Goal: Information Seeking & Learning: Learn about a topic

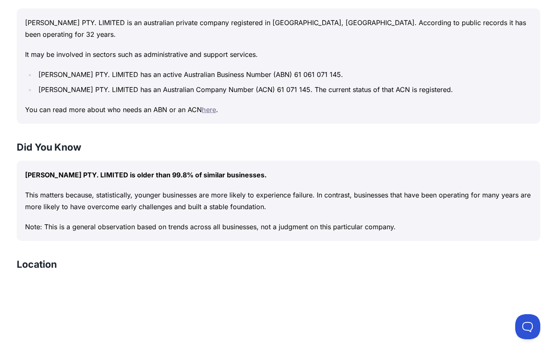
scroll to position [502, 0]
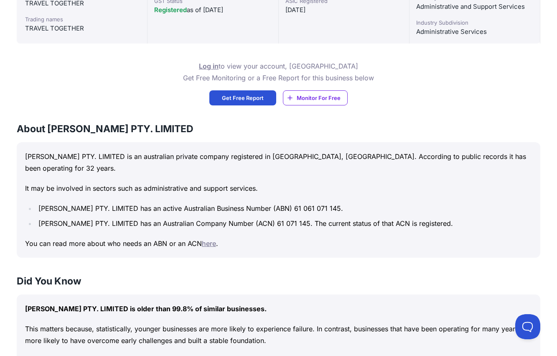
scroll to position [460, 0]
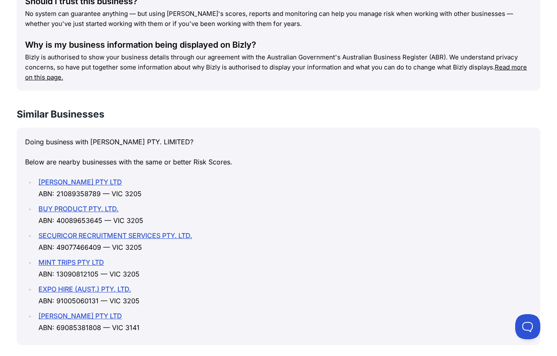
scroll to position [1168, 0]
